Goal: Information Seeking & Learning: Learn about a topic

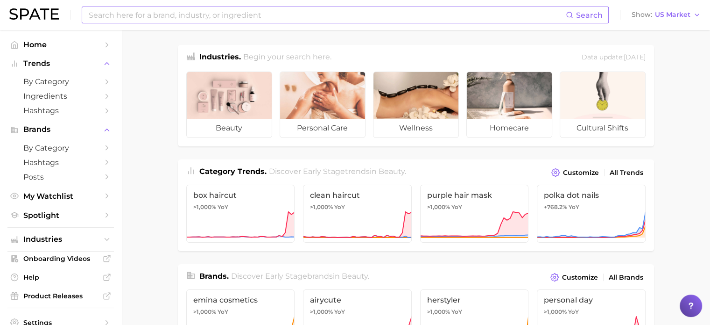
click at [350, 19] on input at bounding box center [327, 15] width 478 height 16
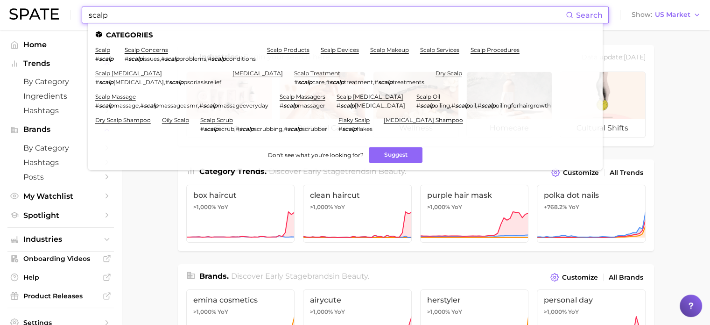
type input "scalp"
click at [100, 54] on li "scalp # scalp" at bounding box center [104, 54] width 18 height 16
click at [101, 52] on link "scalp" at bounding box center [102, 49] width 15 height 7
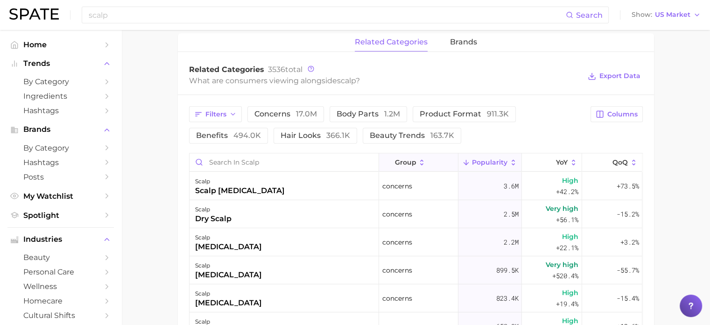
click at [407, 165] on button "group" at bounding box center [418, 162] width 79 height 18
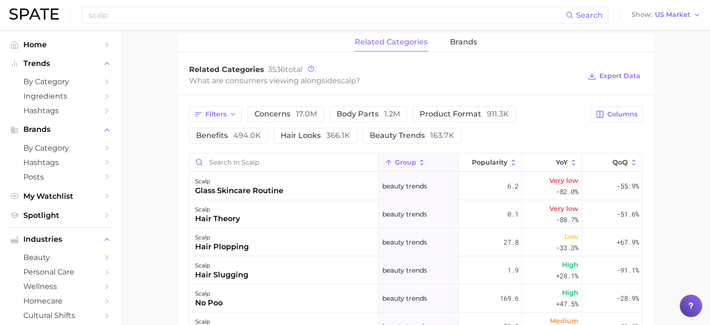
click at [407, 165] on button "group" at bounding box center [418, 162] width 79 height 18
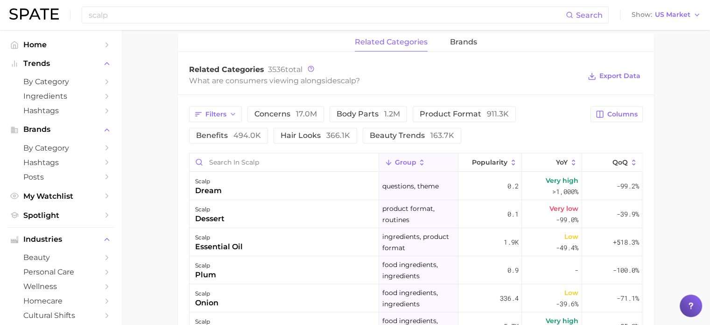
click at [421, 163] on icon at bounding box center [422, 162] width 3 height 6
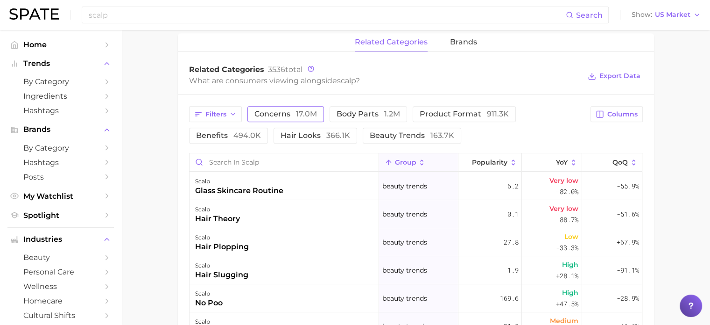
click at [285, 113] on span "concerns 17.0m" at bounding box center [286, 113] width 63 height 7
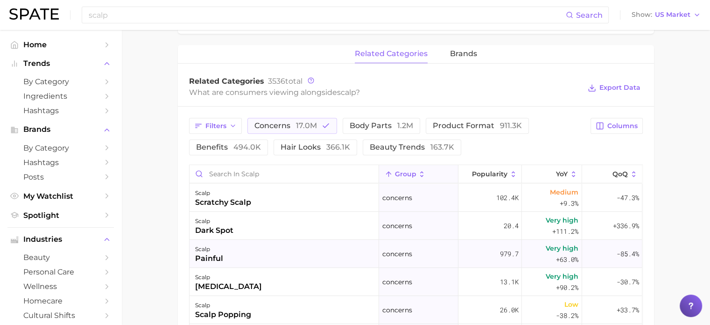
scroll to position [384, 0]
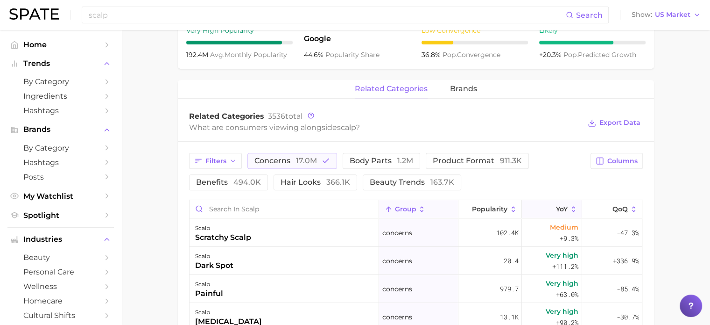
click at [556, 207] on span "YoY" at bounding box center [562, 208] width 12 height 7
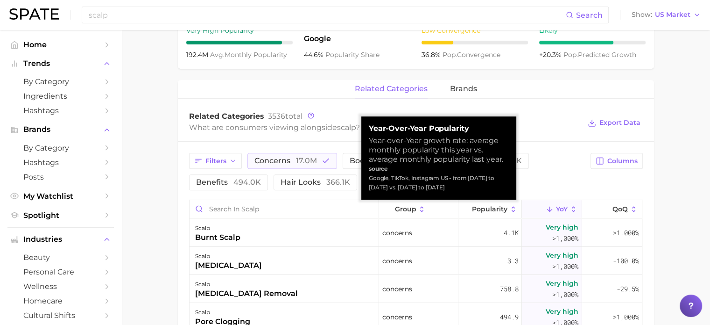
click at [556, 205] on span "YoY" at bounding box center [562, 208] width 12 height 7
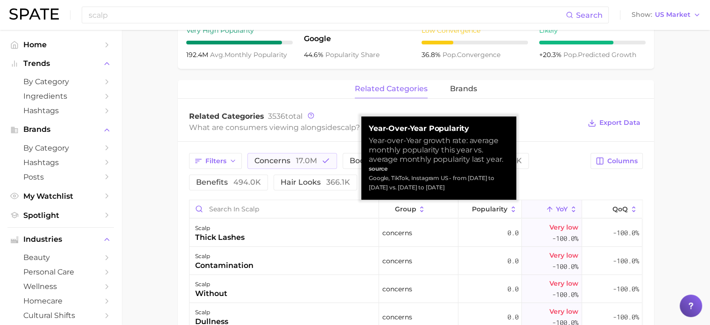
click at [556, 205] on span "YoY" at bounding box center [562, 208] width 12 height 7
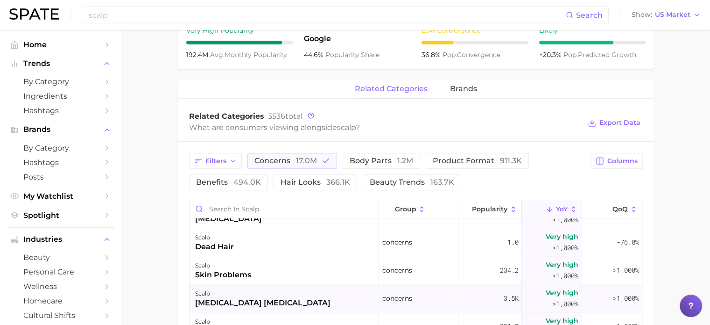
scroll to position [0, 0]
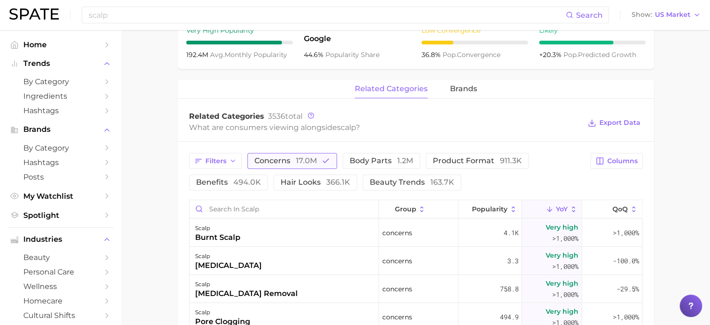
click at [328, 161] on icon "button" at bounding box center [326, 160] width 8 height 8
click at [300, 163] on span "17.0m" at bounding box center [306, 160] width 21 height 9
click at [450, 153] on button "product format 911.3k" at bounding box center [477, 161] width 103 height 16
click at [324, 158] on icon "button" at bounding box center [326, 160] width 8 height 8
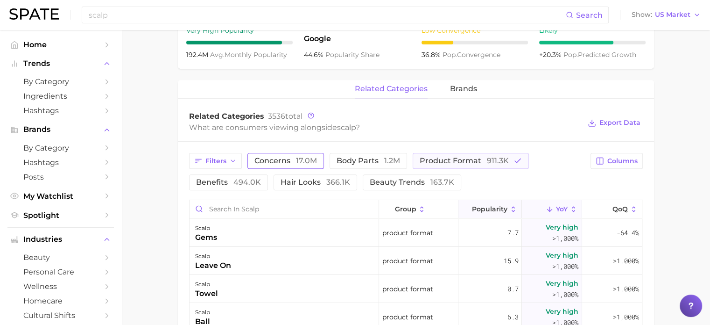
click at [509, 209] on icon at bounding box center [513, 209] width 8 height 8
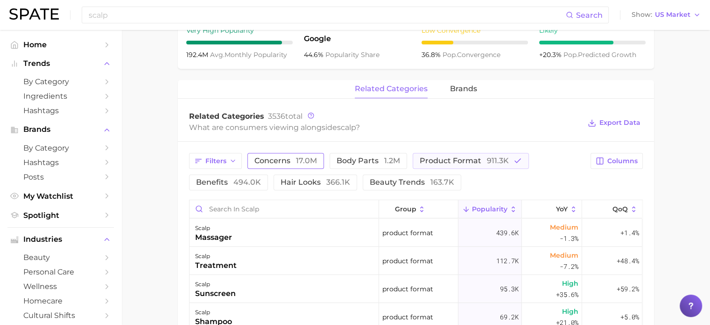
click at [490, 205] on span "Popularity" at bounding box center [489, 208] width 35 height 7
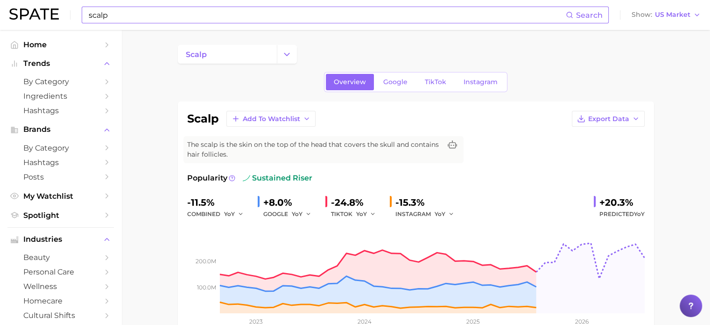
click at [176, 20] on input "scalp" at bounding box center [327, 15] width 478 height 16
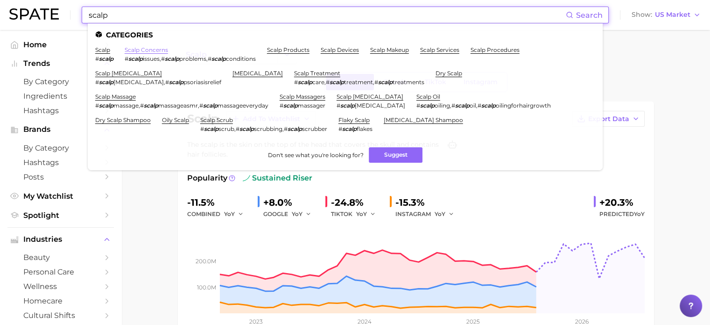
click at [163, 52] on link "scalp concerns" at bounding box center [146, 49] width 43 height 7
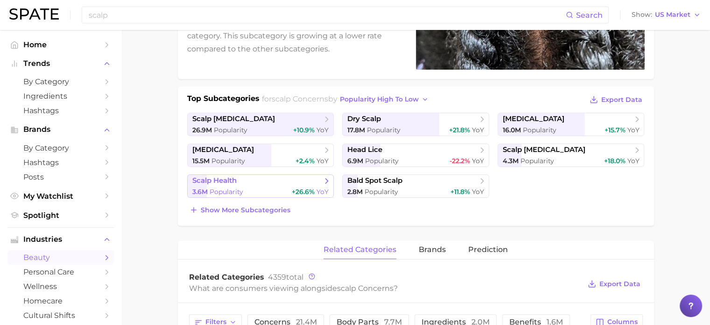
scroll to position [140, 0]
